Goal: Information Seeking & Learning: Learn about a topic

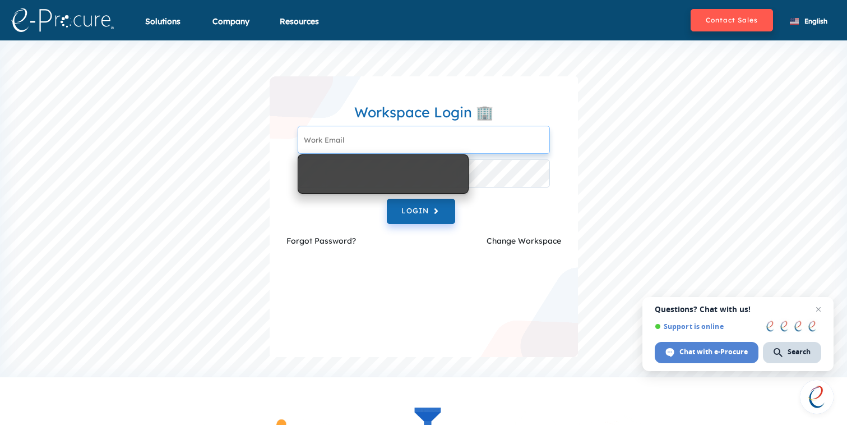
click at [428, 140] on input "text" at bounding box center [424, 140] width 252 height 28
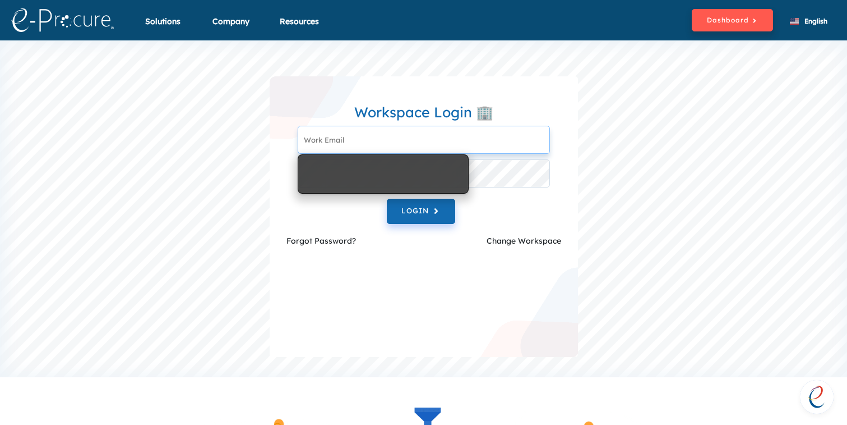
type input "[PERSON_NAME][EMAIL_ADDRESS][DOMAIN_NAME]"
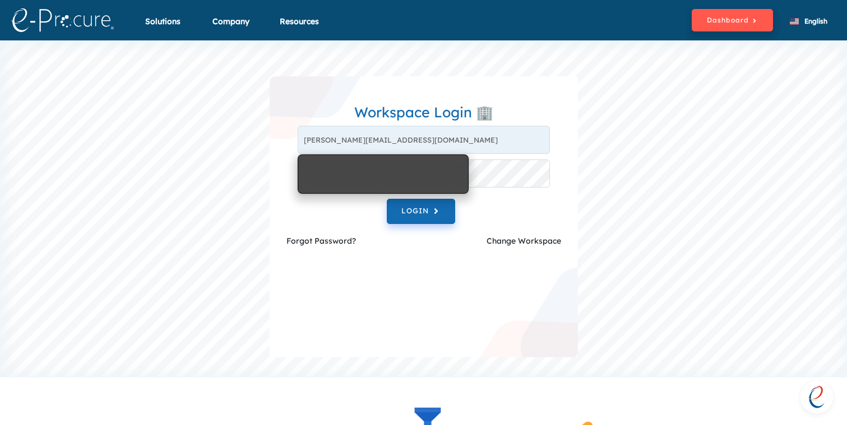
click at [431, 94] on div "Workspace Login 🏢 Ahmed@e-procure.net LOGIN Forgot Password? Change Workspace" at bounding box center [424, 216] width 308 height 280
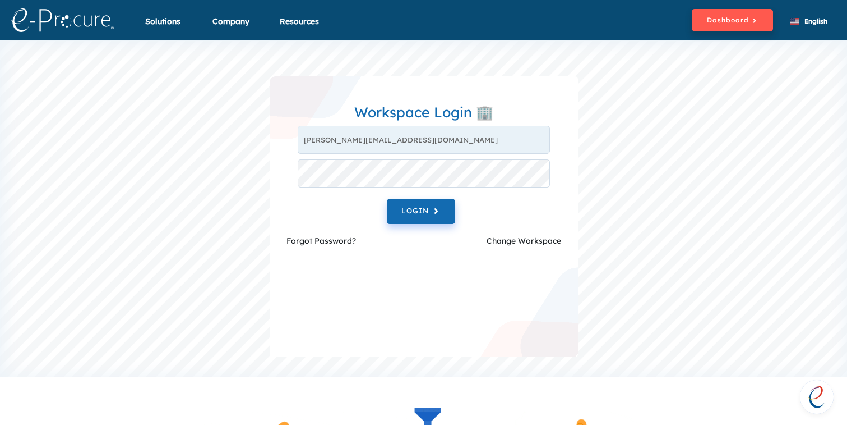
click at [329, 86] on div "Workspace Login 🏢 Ahmed@e-procure.net LOGIN Forgot Password? Change Workspace" at bounding box center [424, 216] width 308 height 280
click at [702, 20] on button "Dashboard" at bounding box center [732, 20] width 81 height 22
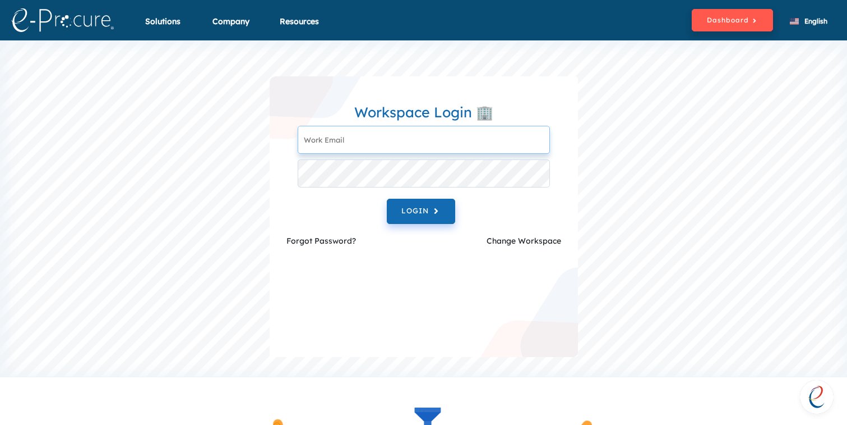
type input "[PERSON_NAME][EMAIL_ADDRESS][DOMAIN_NAME]"
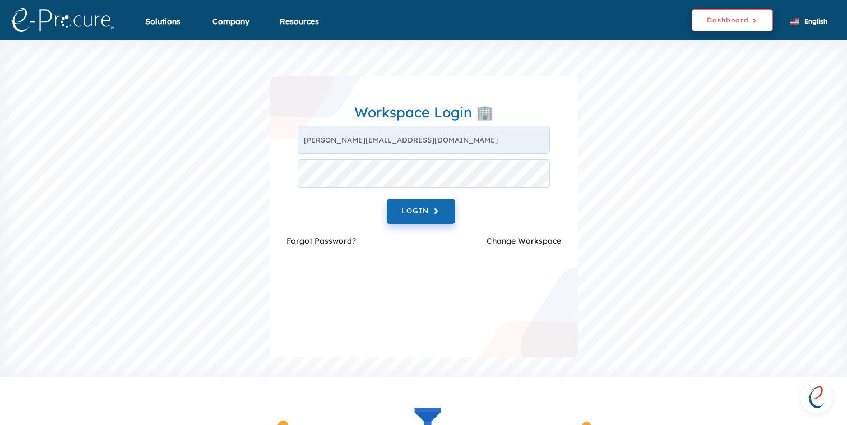
click at [702, 20] on button "Dashboard" at bounding box center [732, 20] width 81 height 22
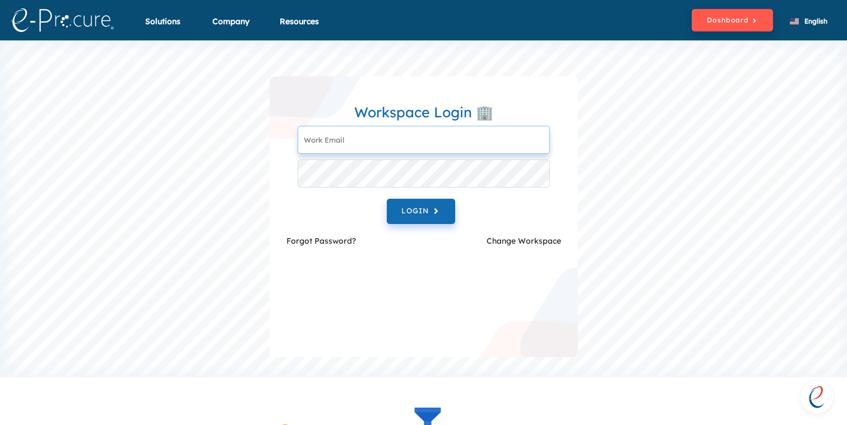
type input "[PERSON_NAME][EMAIL_ADDRESS][DOMAIN_NAME]"
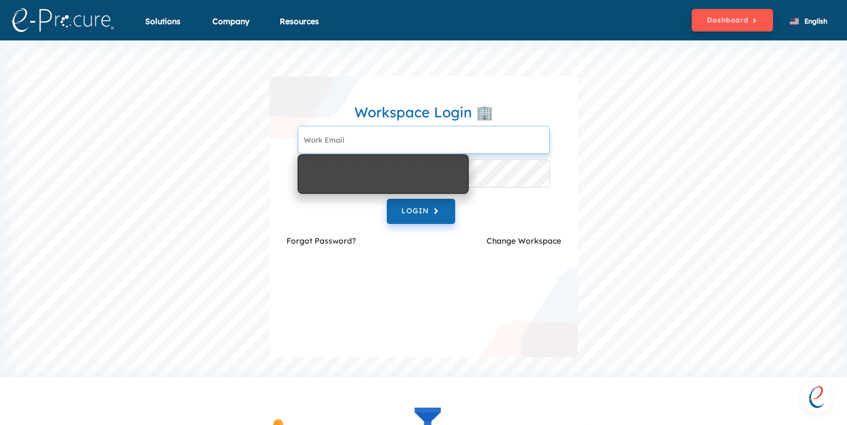
type input "[PERSON_NAME][EMAIL_ADDRESS][DOMAIN_NAME]"
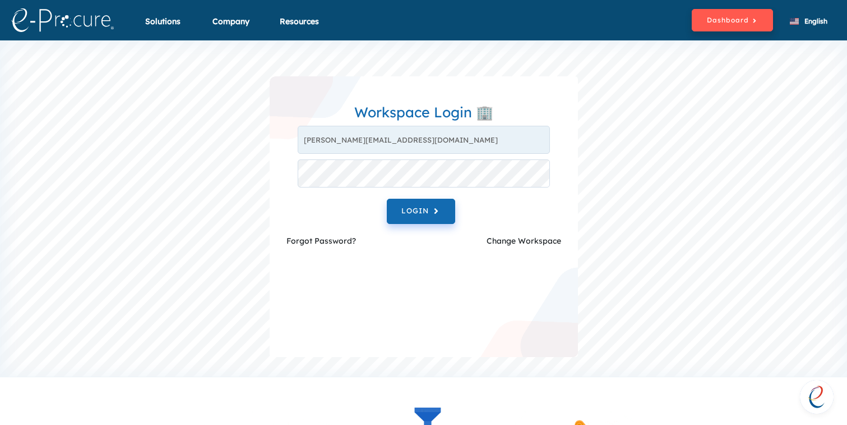
click at [715, 35] on div "Dashboard English English العربية" at bounding box center [767, 20] width 150 height 31
click at [717, 26] on button "Dashboard" at bounding box center [732, 20] width 81 height 22
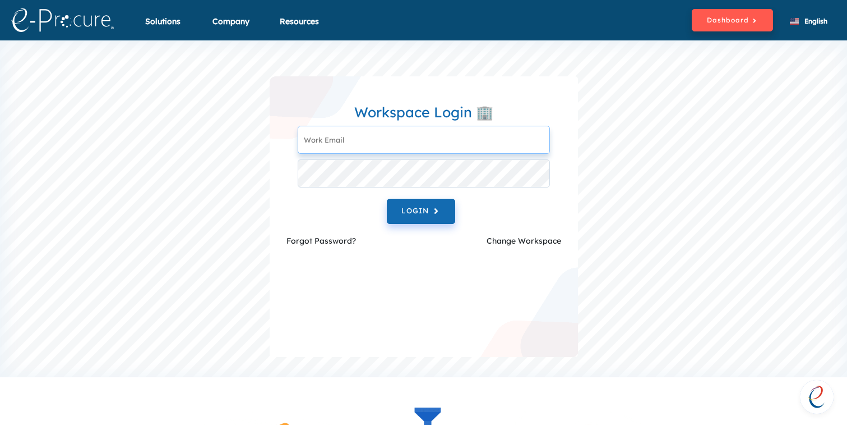
type input "Ahmed@e-procure.net"
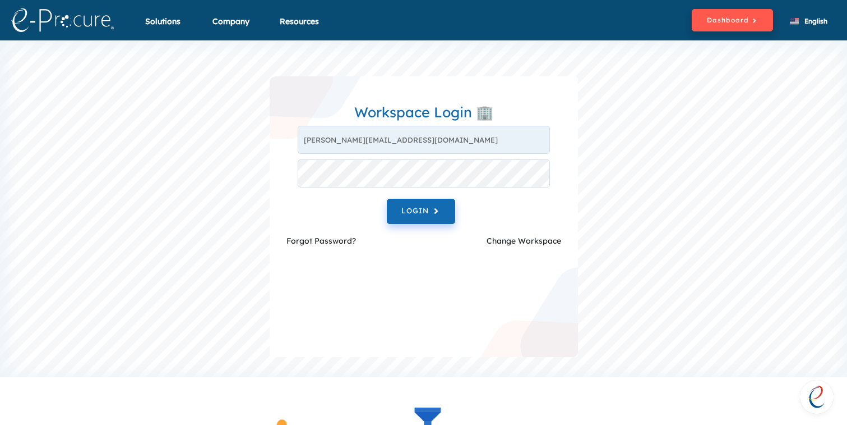
click at [89, 27] on img at bounding box center [62, 20] width 103 height 24
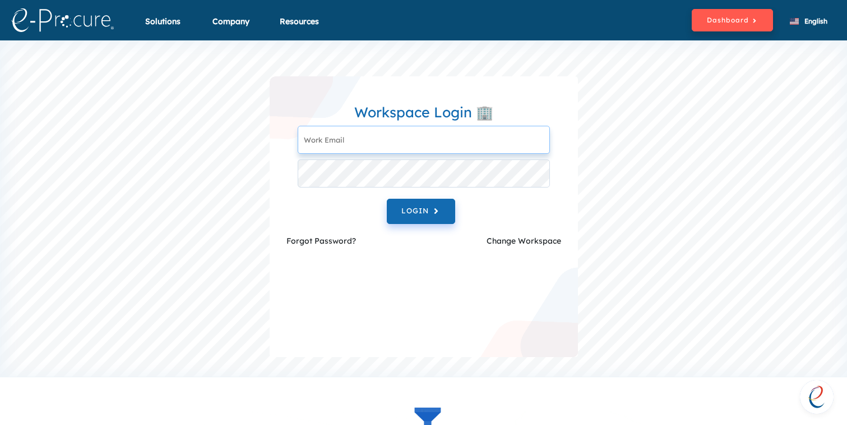
type input "Ahmed@e-procure.net"
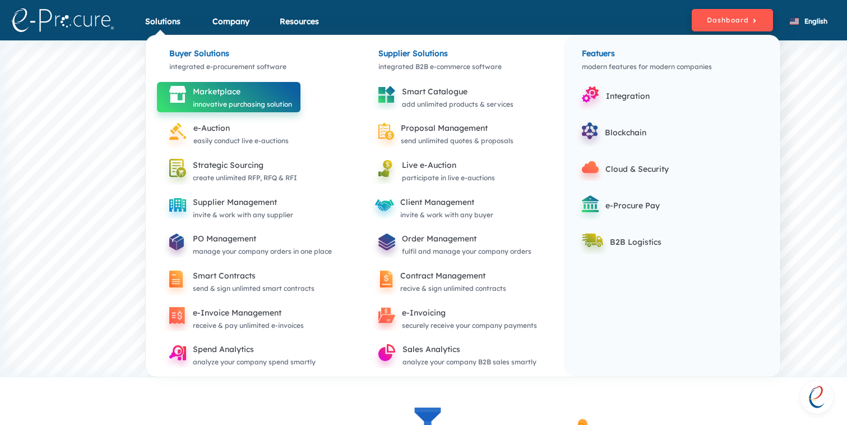
click at [182, 81] on icon at bounding box center [178, 95] width 30 height 30
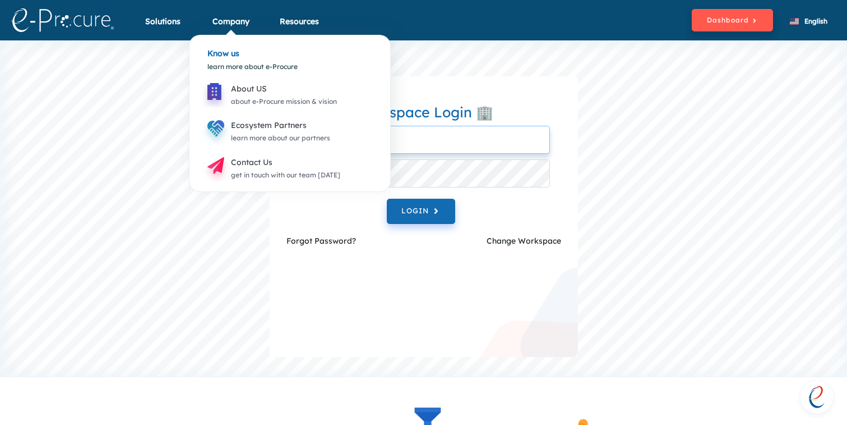
type input "Ahmed@e-procure.net"
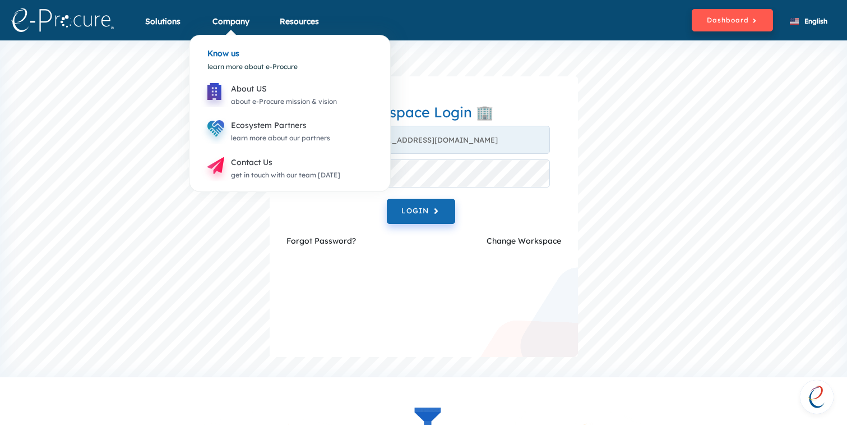
click at [234, 35] on div "Know us learn more about e-Procure About US about e-Procure mission & vision Ec…" at bounding box center [290, 113] width 202 height 157
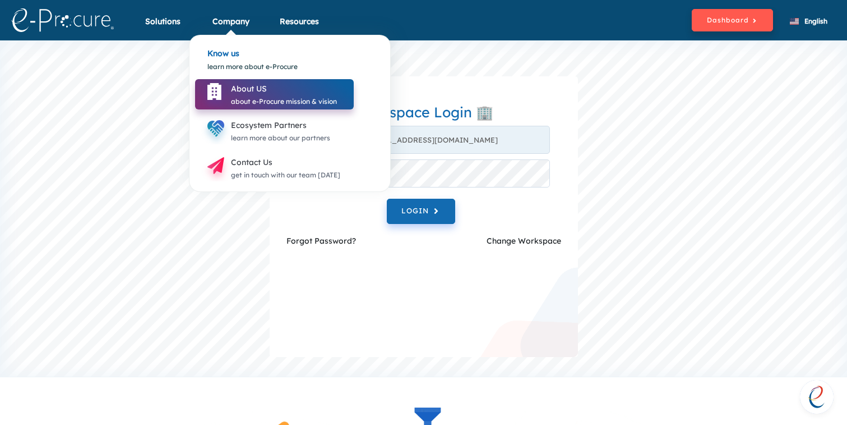
click at [257, 99] on div "about e-Procure mission & vision" at bounding box center [284, 101] width 106 height 12
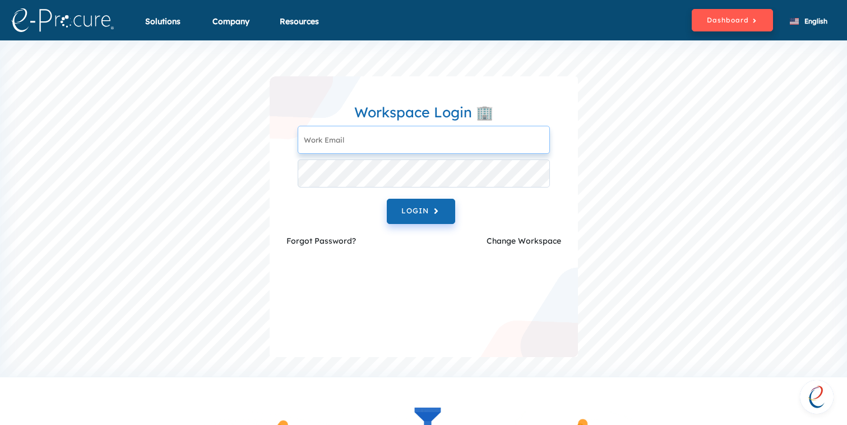
type input "Ahmed@e-procure.net"
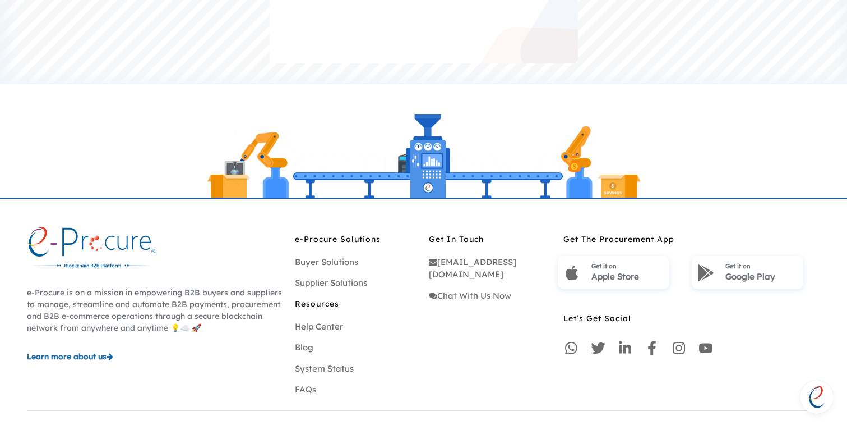
scroll to position [469, 0]
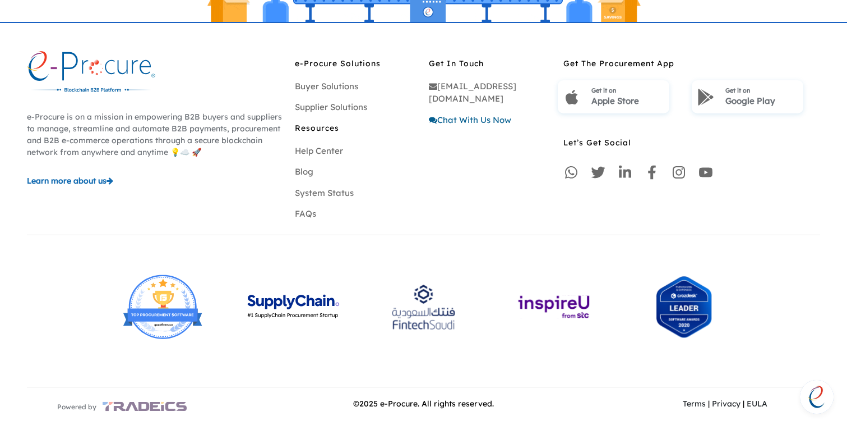
click at [490, 114] on link "Chat With Us Now" at bounding box center [470, 119] width 82 height 11
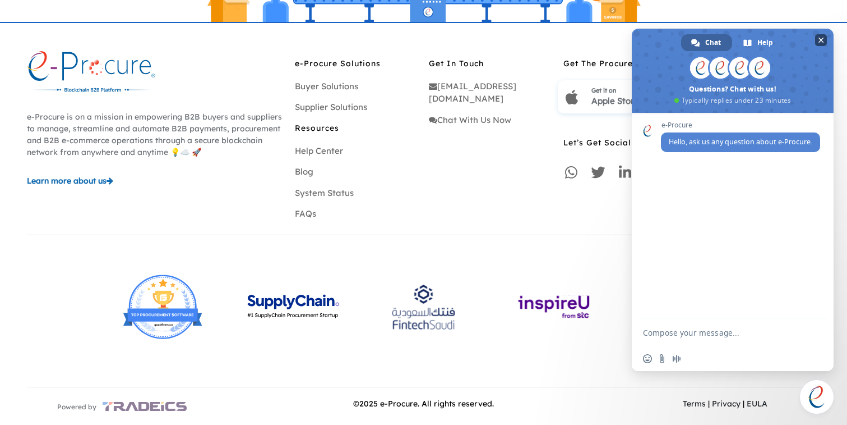
click at [813, 42] on span at bounding box center [733, 71] width 202 height 84
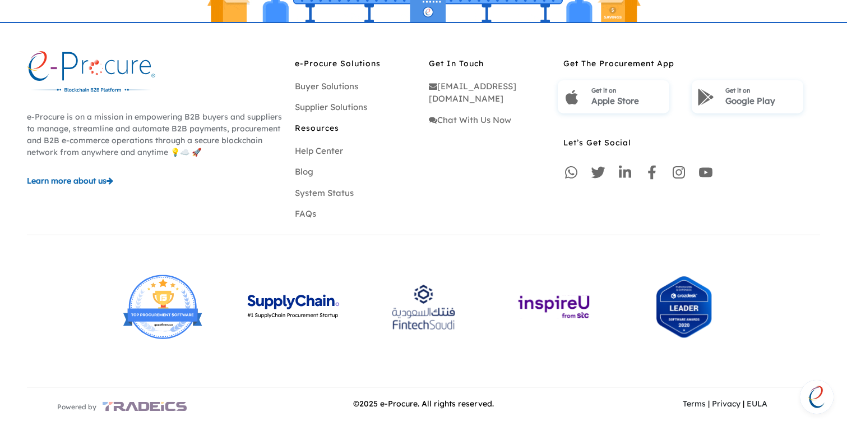
click at [615, 91] on p "Get it on" at bounding box center [628, 89] width 73 height 12
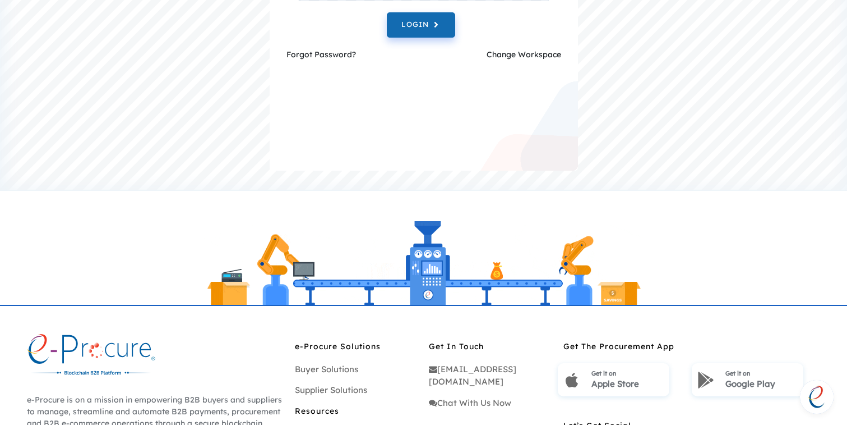
scroll to position [0, 0]
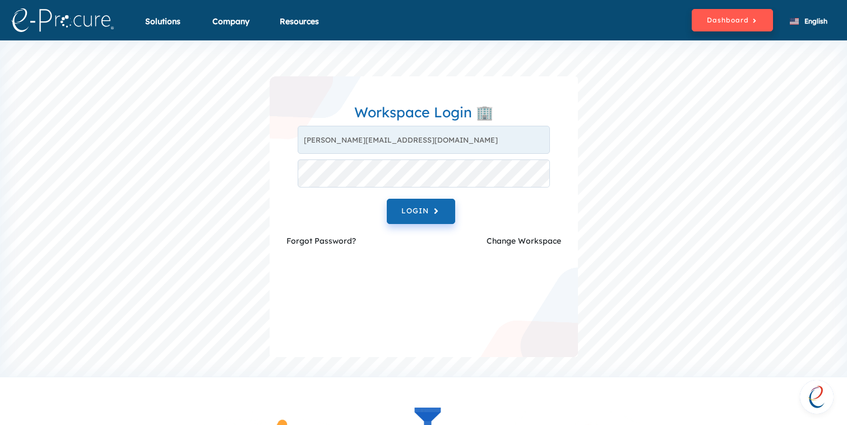
click at [61, 17] on img at bounding box center [62, 20] width 103 height 24
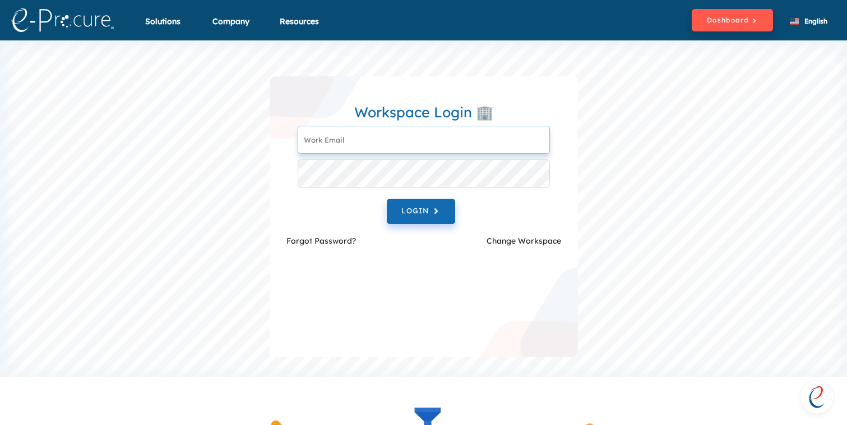
type input "Ahmed@e-procure.net"
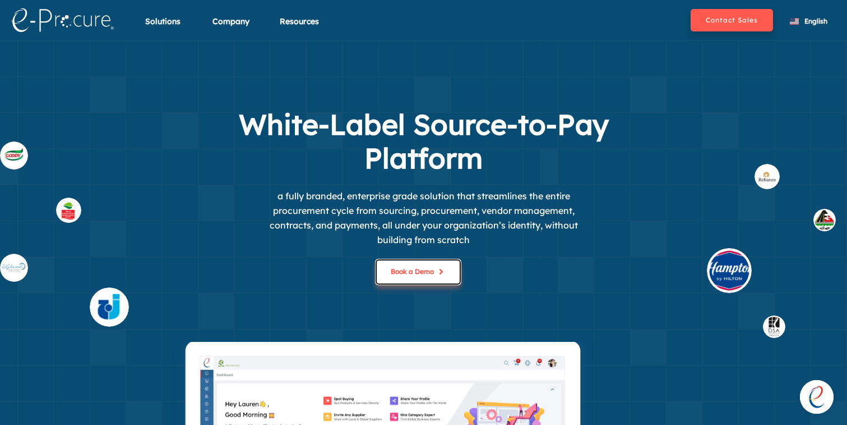
click at [394, 278] on button "Book a Demo" at bounding box center [418, 271] width 85 height 25
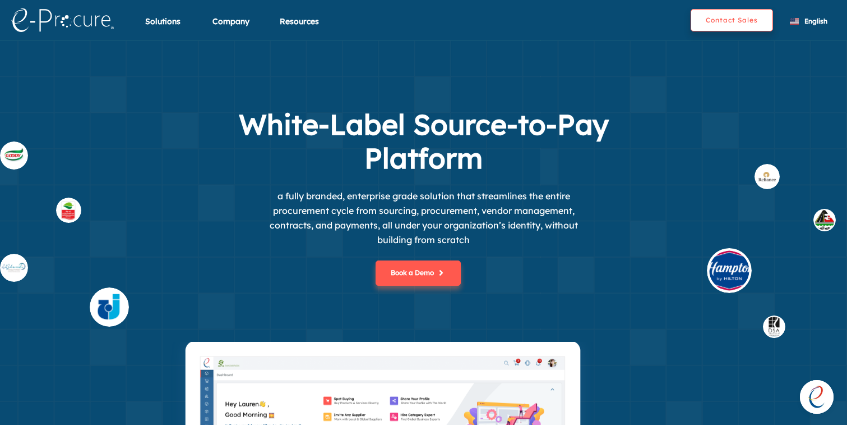
click at [740, 11] on button "Contact Sales" at bounding box center [732, 20] width 82 height 22
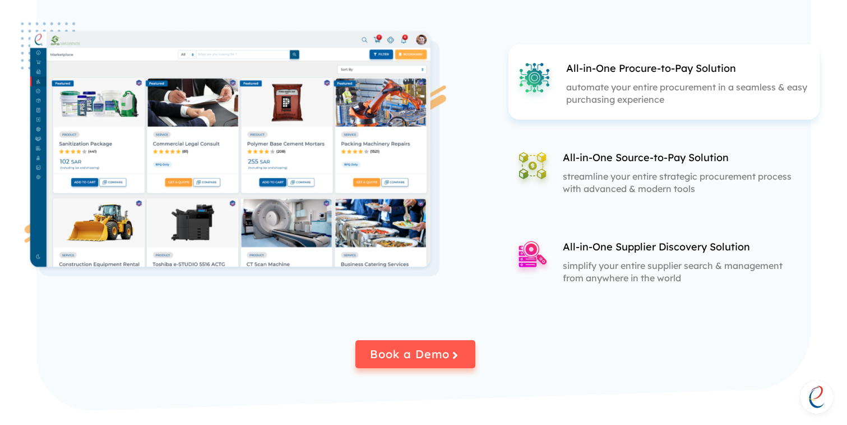
scroll to position [1399, 0]
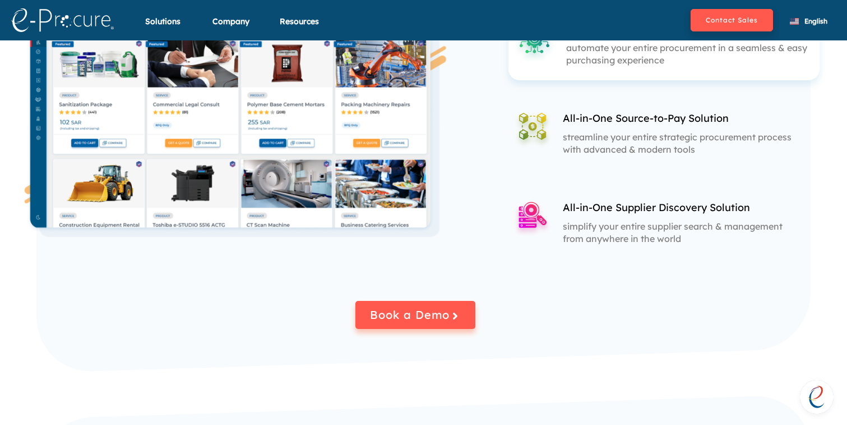
click at [624, 176] on div "All-in-One Procure-to-Pay Solution automate your entire procurement in a seamle…" at bounding box center [643, 128] width 314 height 290
click at [631, 145] on p "streamline your entire strategic procurement process with advanced & modern too…" at bounding box center [678, 143] width 231 height 25
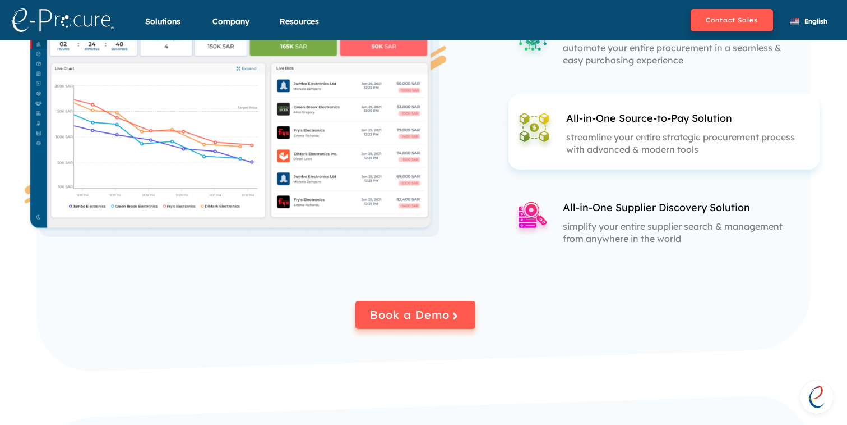
click at [614, 206] on p "All-in-One Supplier Discovery Solution" at bounding box center [678, 207] width 231 height 14
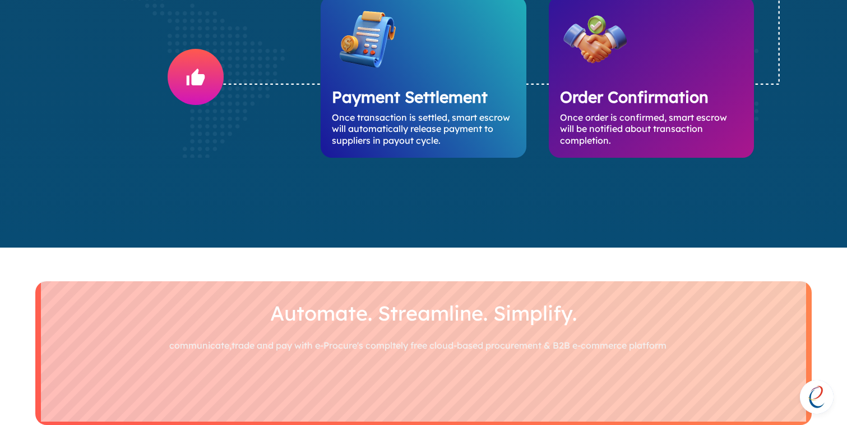
scroll to position [2806, 0]
